Goal: Navigation & Orientation: Find specific page/section

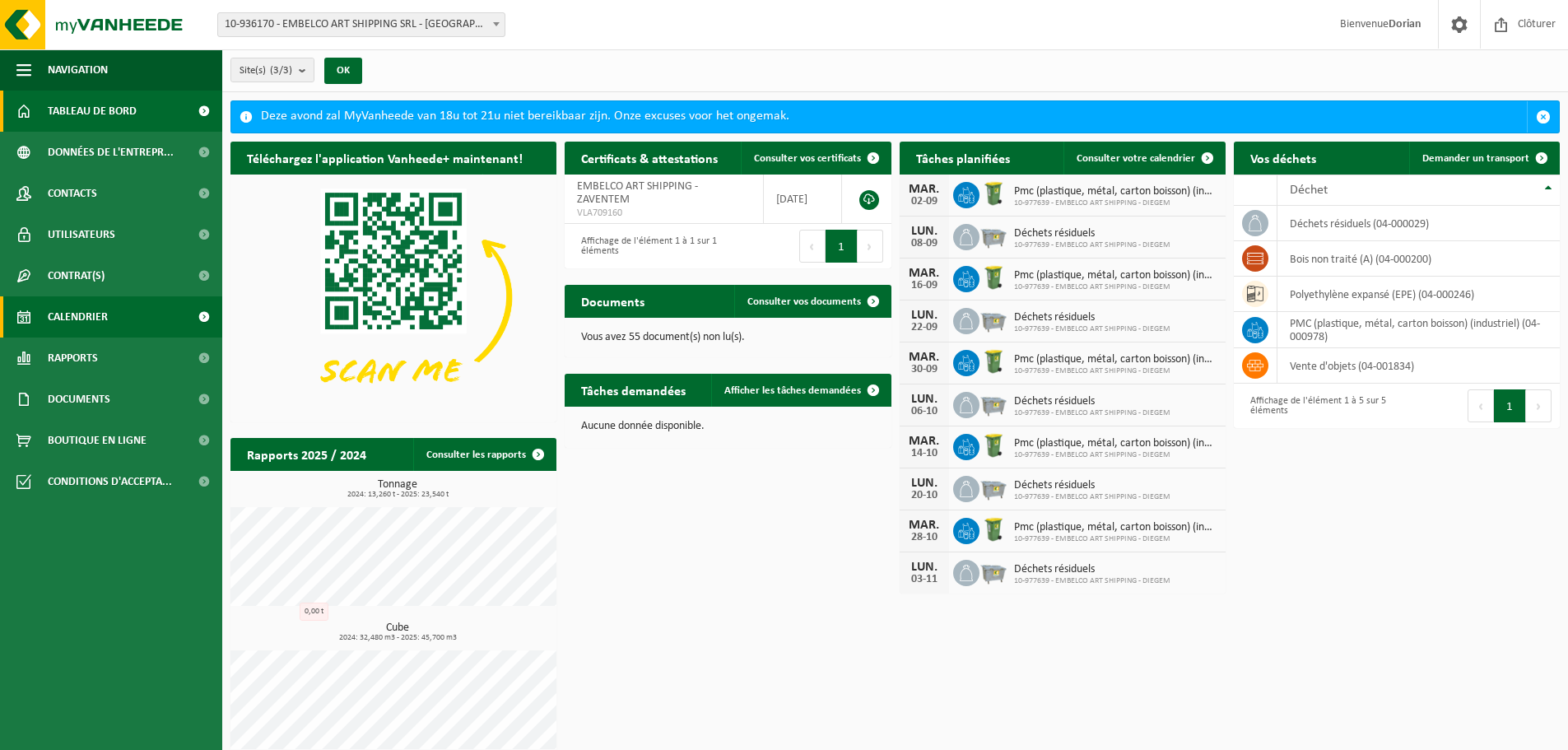
click at [156, 312] on link "Calendrier" at bounding box center [111, 317] width 222 height 41
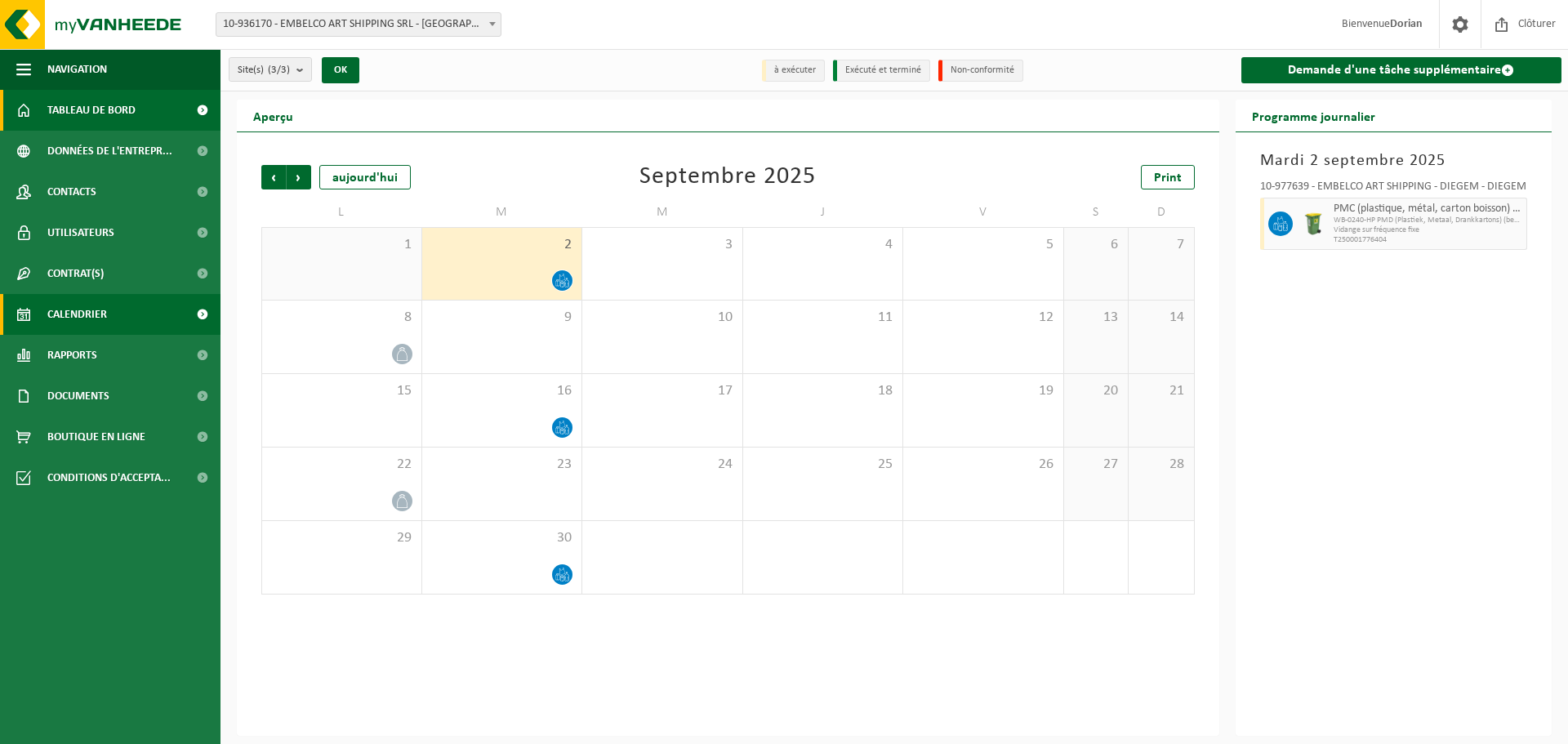
click at [125, 123] on span "Tableau de bord" at bounding box center [91, 110] width 88 height 41
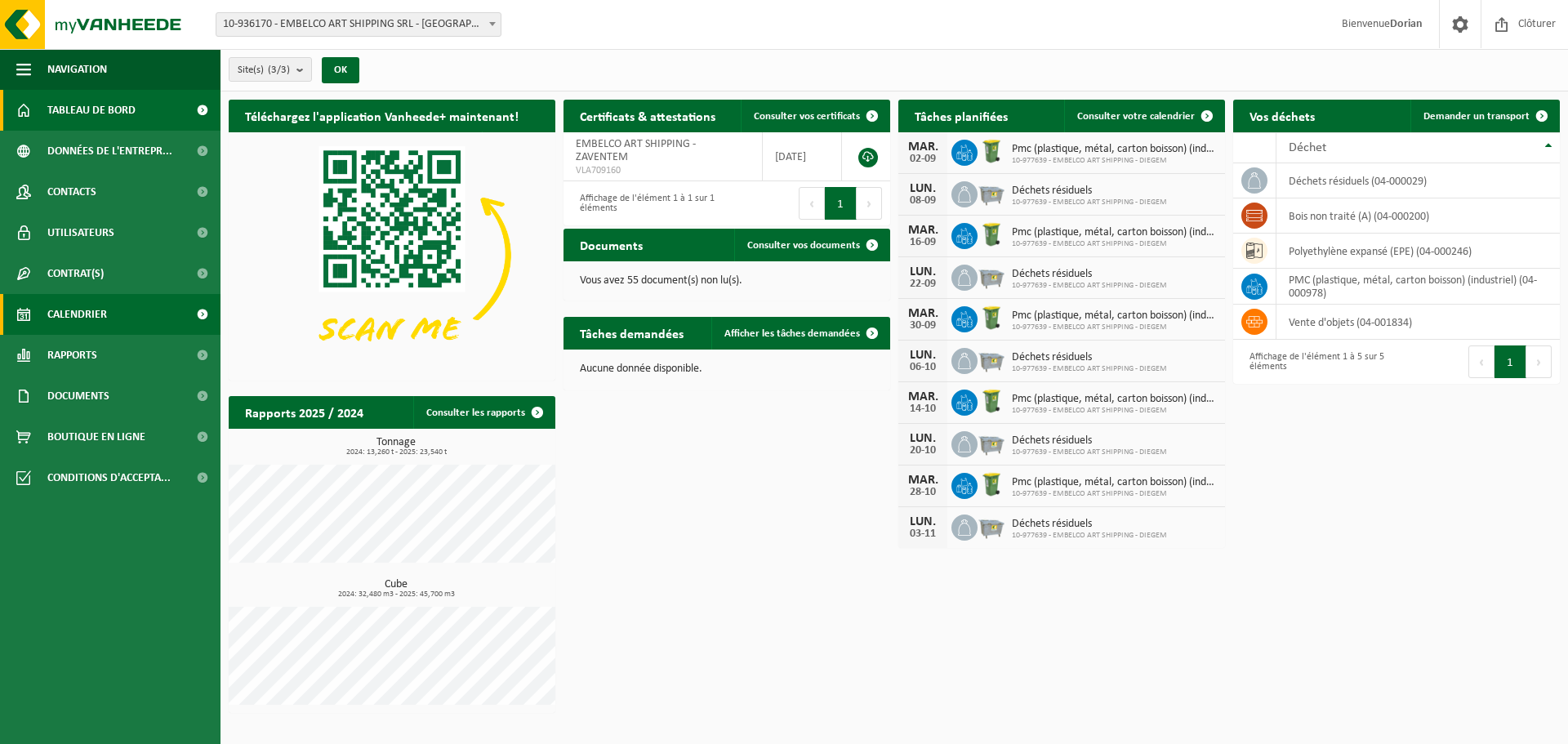
click at [133, 315] on link "Calendrier" at bounding box center [110, 314] width 221 height 41
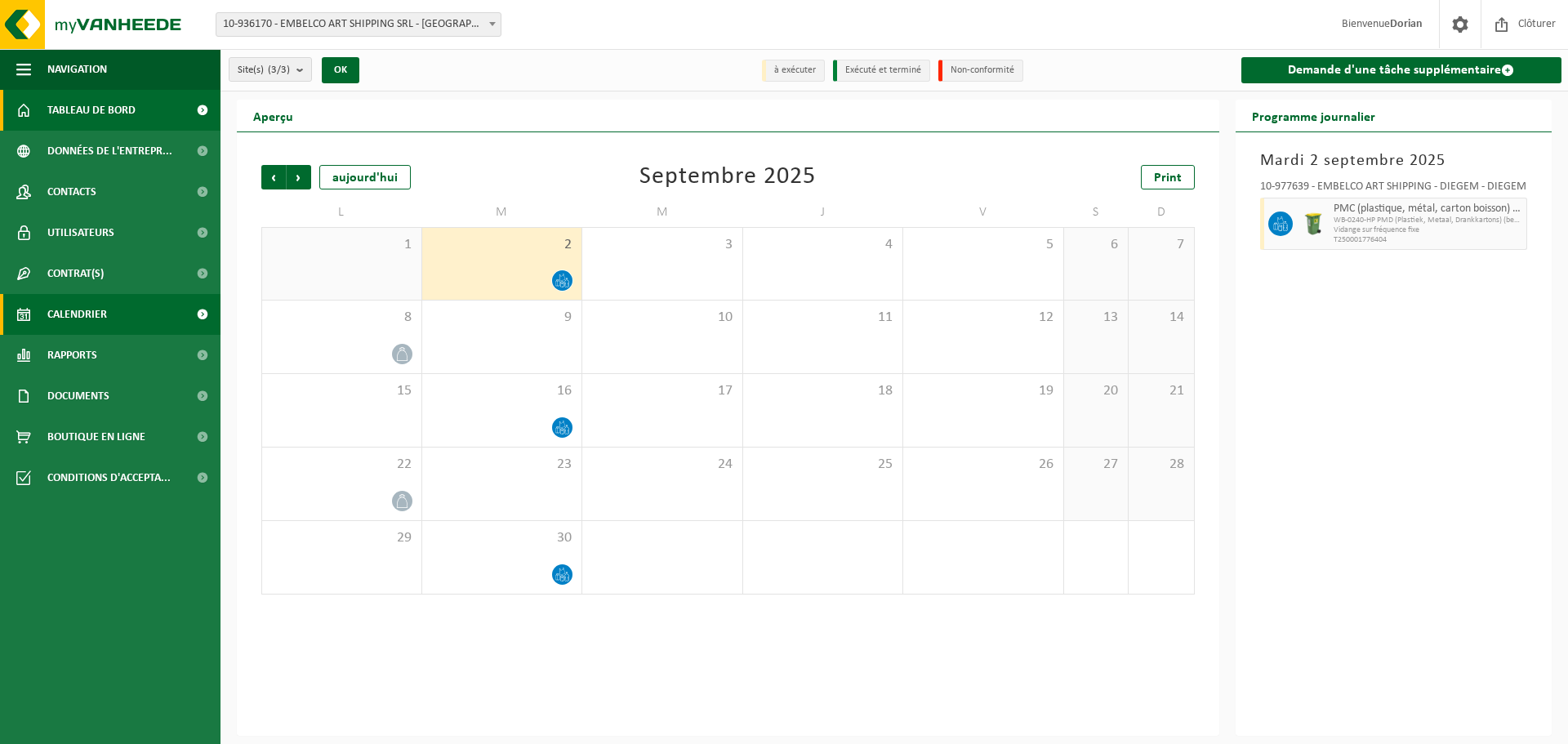
click at [74, 107] on span "Tableau de bord" at bounding box center [91, 110] width 88 height 41
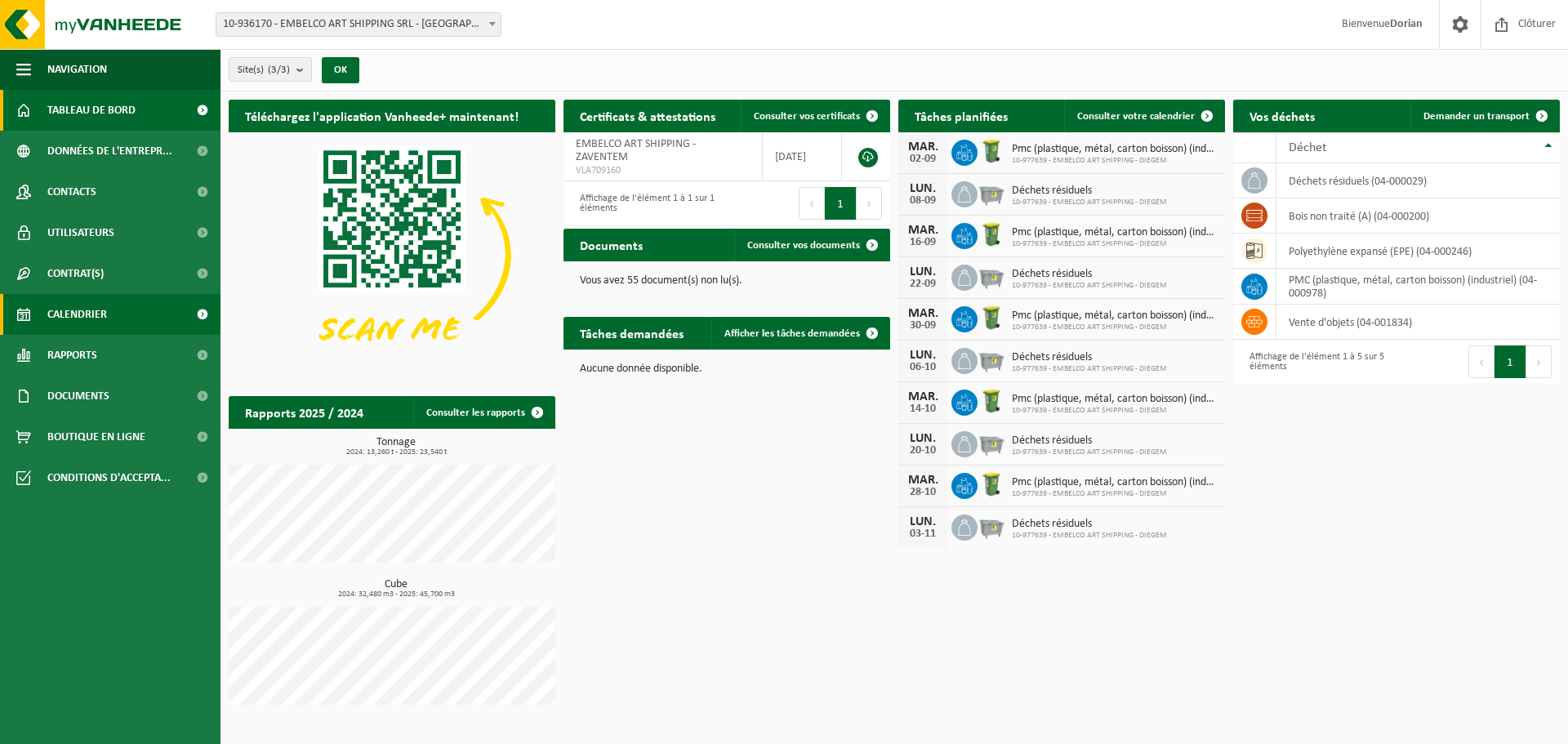
click at [136, 307] on link "Calendrier" at bounding box center [110, 314] width 221 height 41
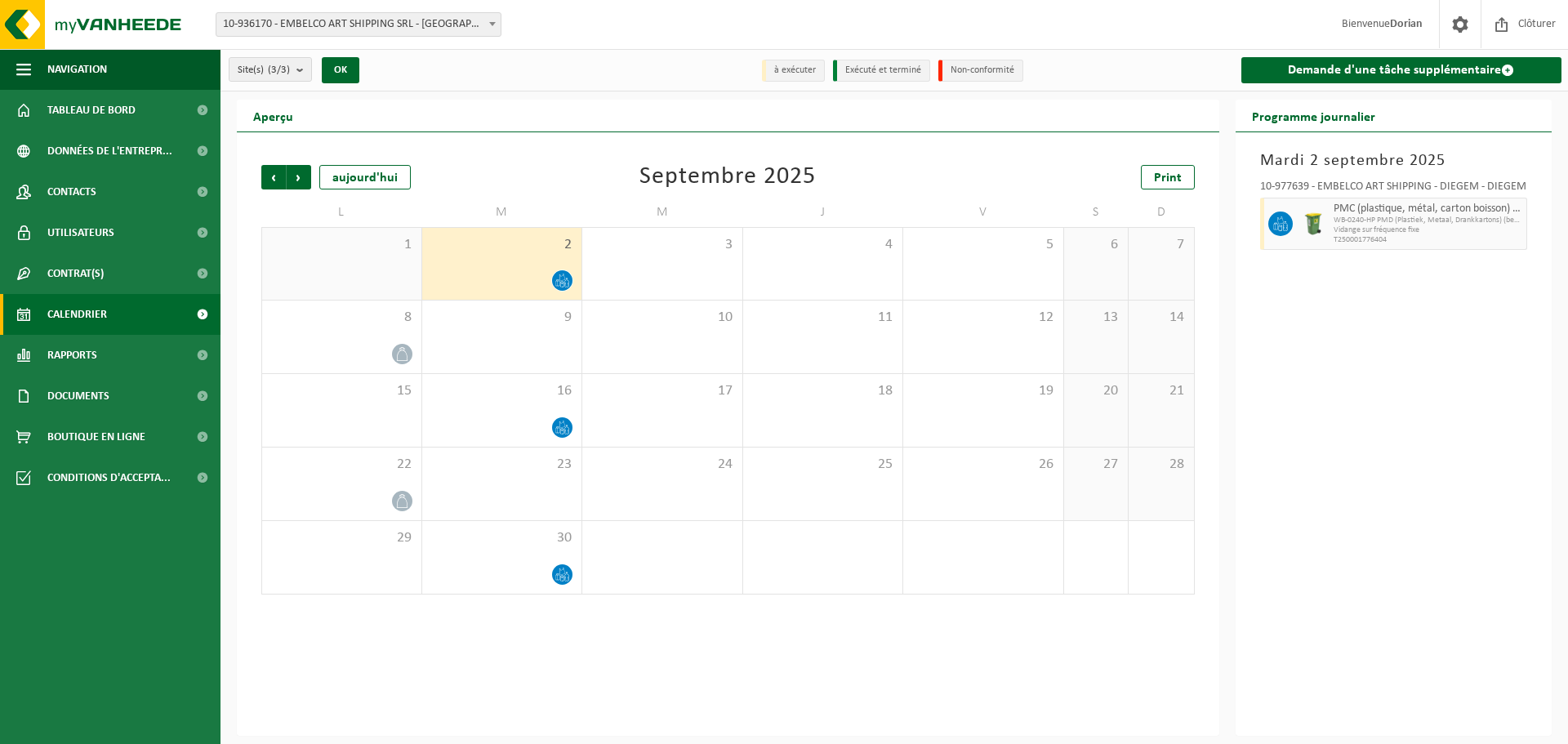
click at [503, 254] on div "2" at bounding box center [503, 264] width 160 height 72
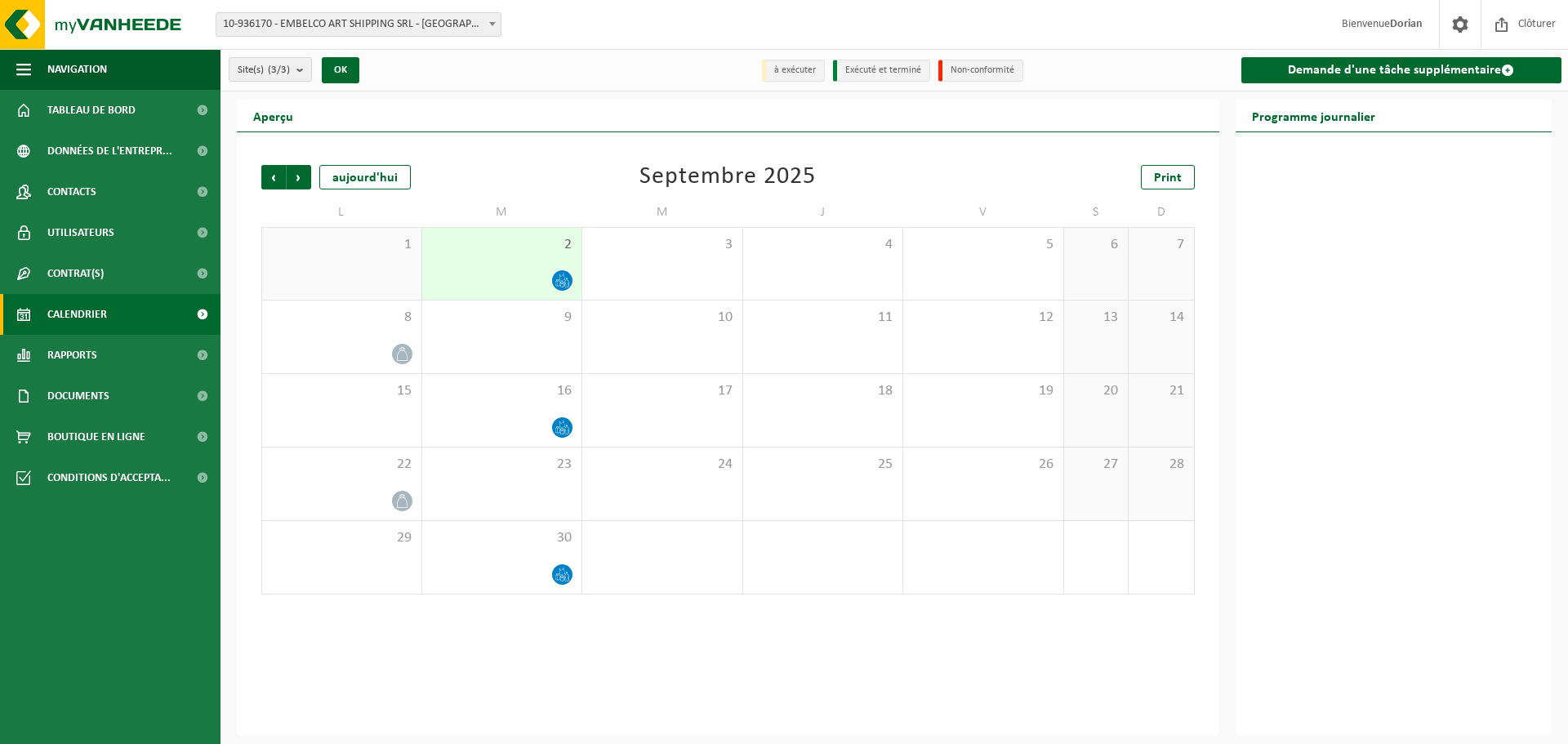
click at [485, 267] on div "2" at bounding box center [503, 264] width 160 height 72
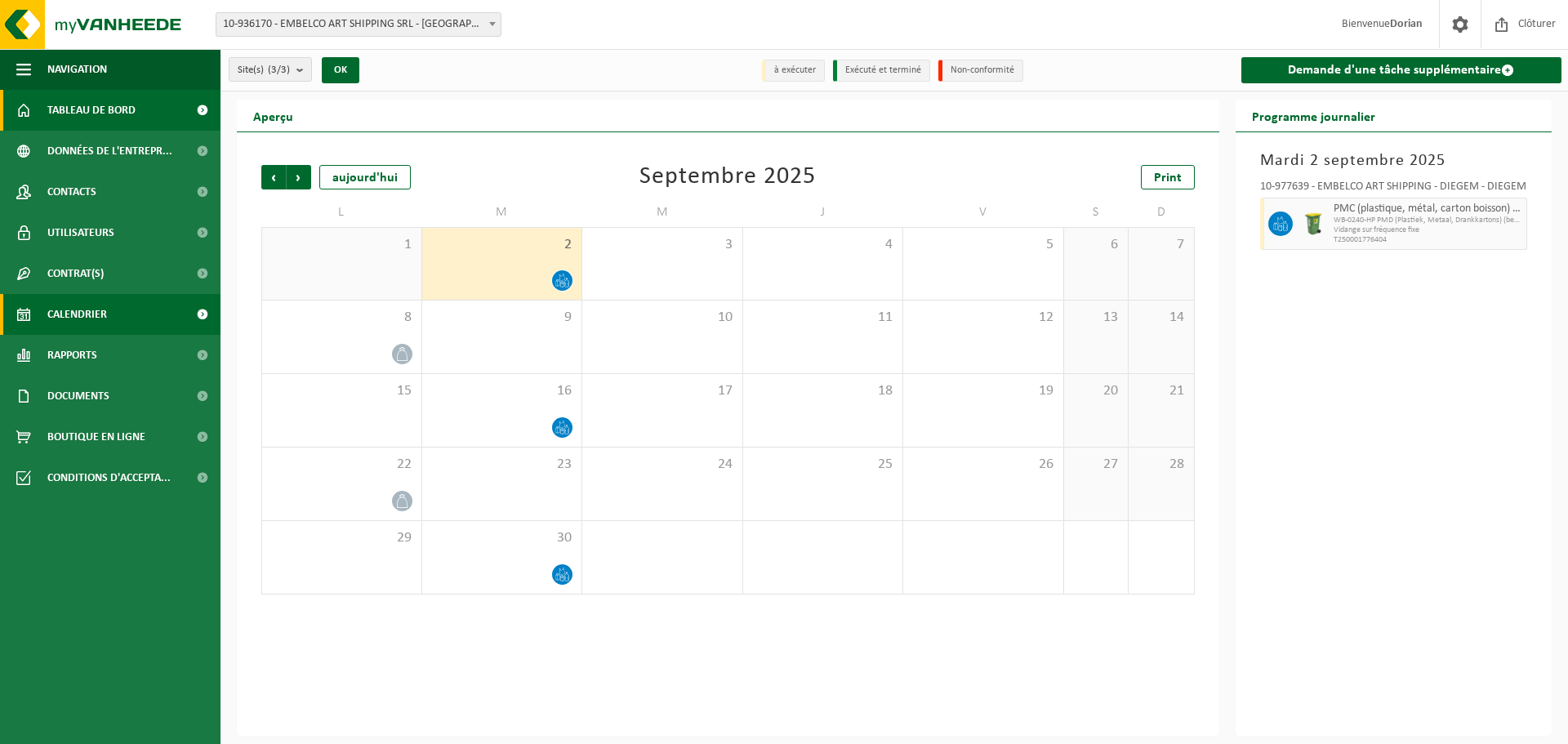
click at [86, 105] on span "Tableau de bord" at bounding box center [91, 110] width 88 height 41
